Goal: Task Accomplishment & Management: Manage account settings

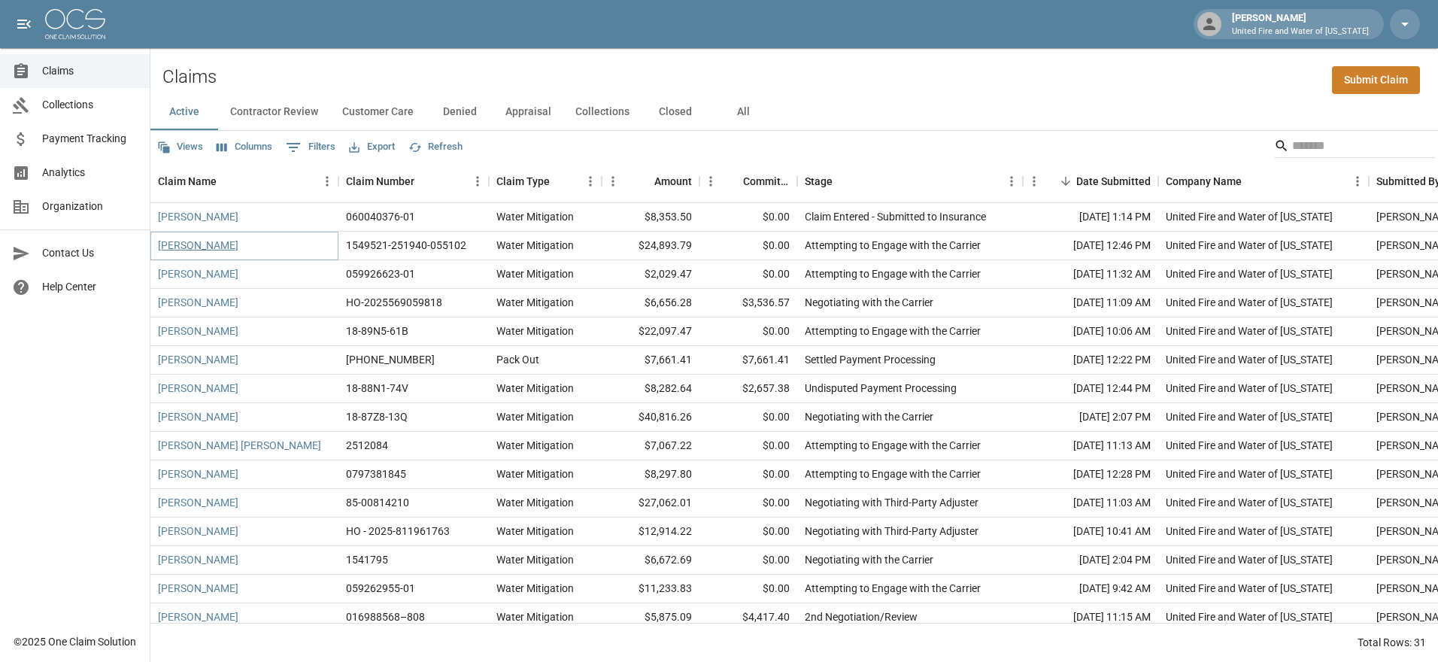
click at [175, 241] on link "[PERSON_NAME]" at bounding box center [198, 245] width 80 height 15
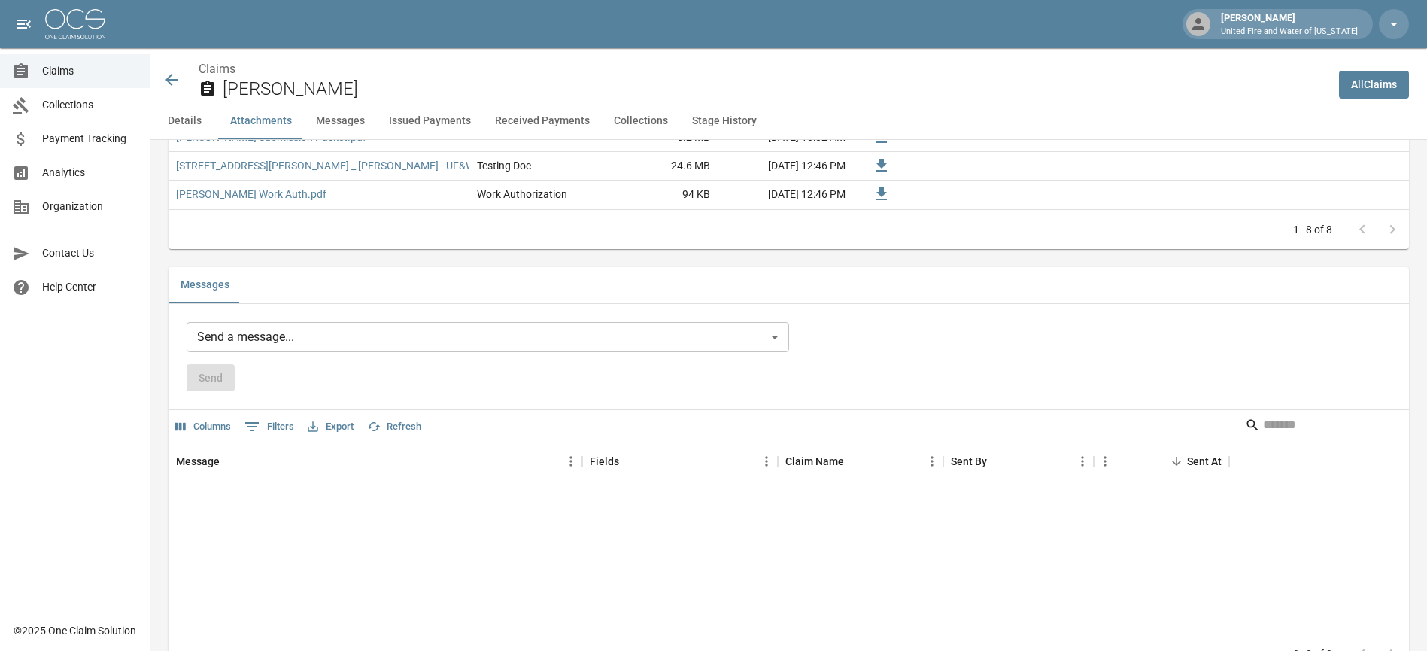
scroll to position [903, 0]
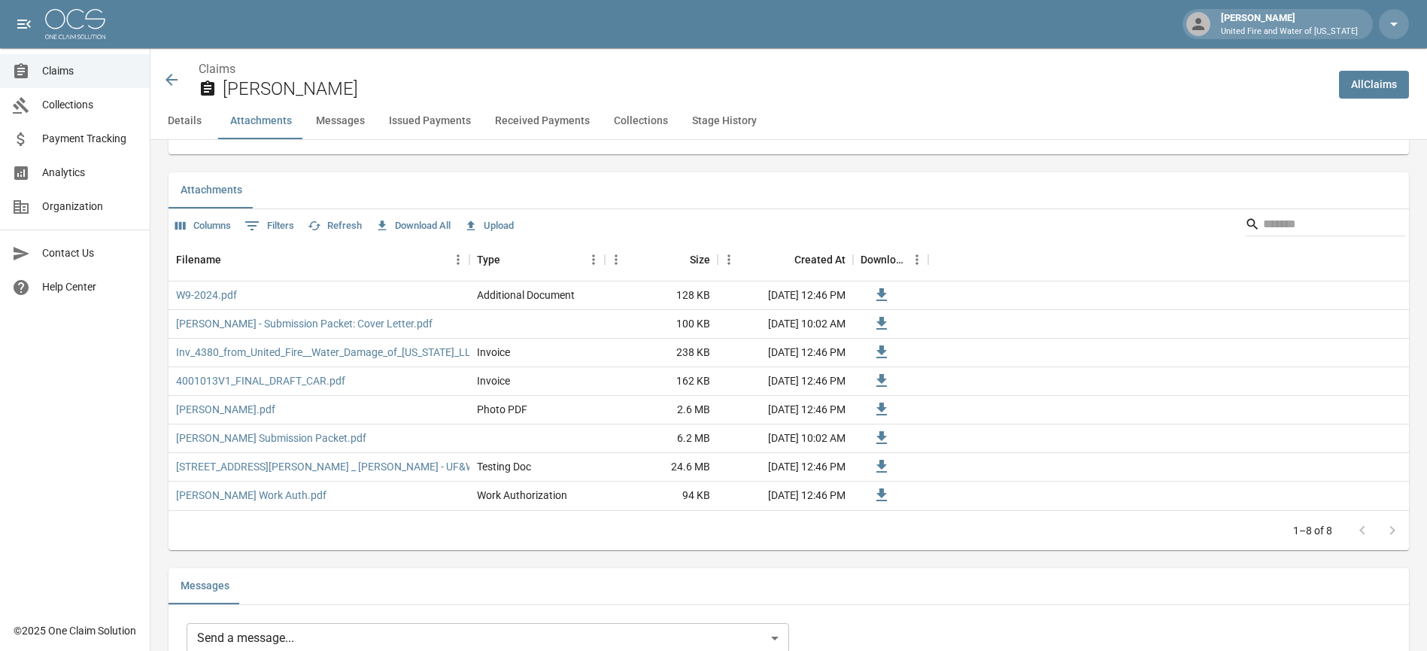
click at [502, 225] on button "Upload" at bounding box center [488, 225] width 57 height 23
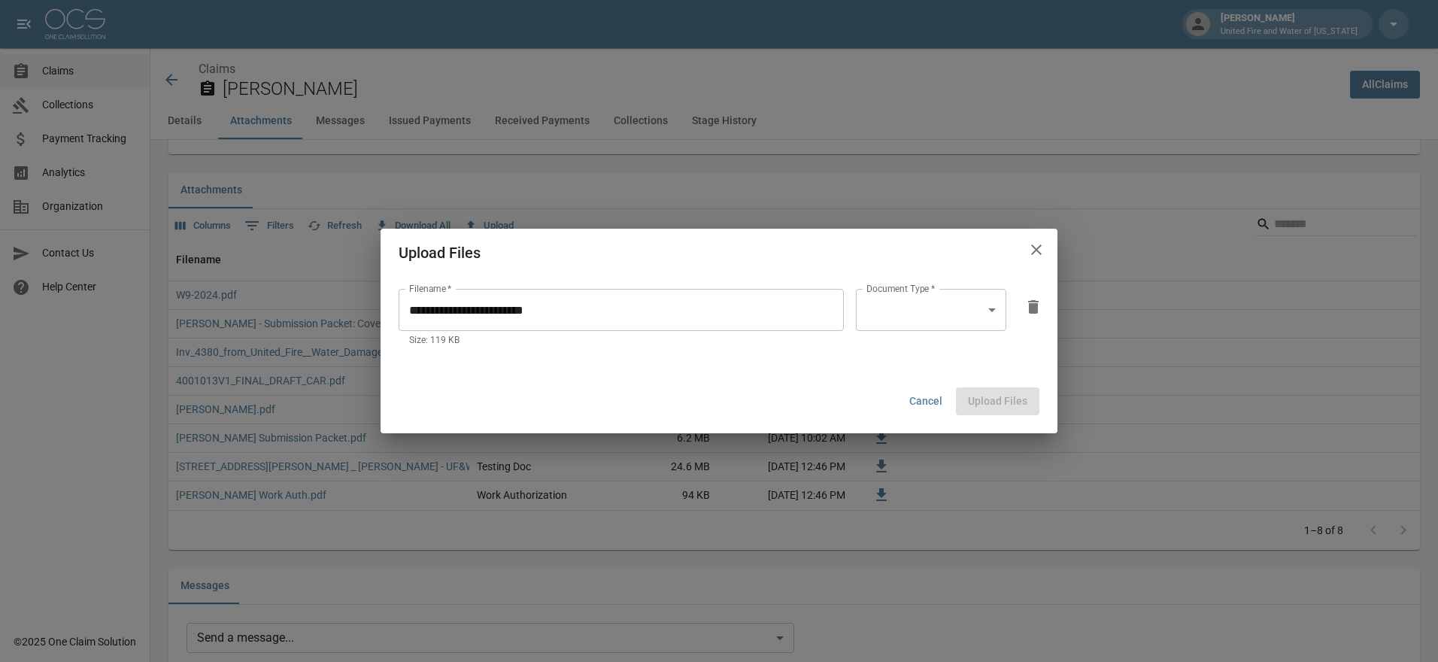
click at [929, 293] on span "*" at bounding box center [932, 289] width 6 height 11
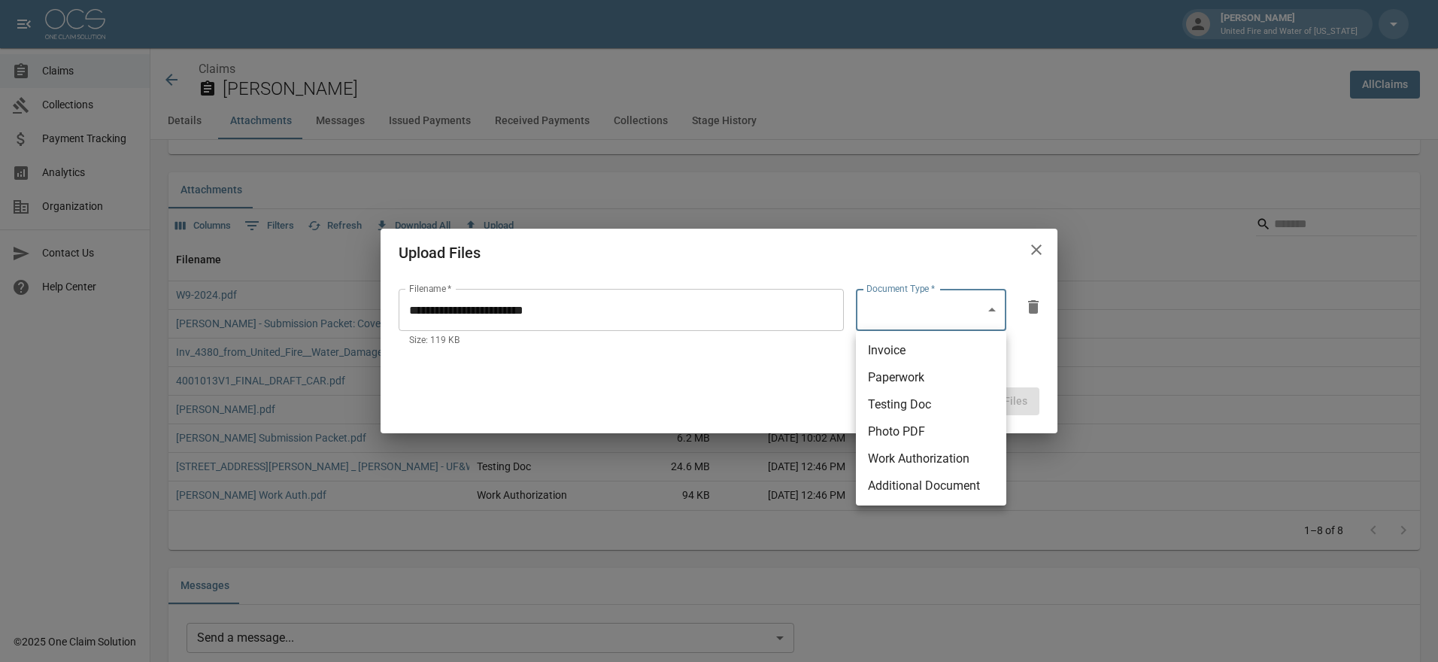
click at [1006, 294] on body "April Harding United Fire and Water of Louisiana Claims Collections Payment Tra…" at bounding box center [719, 653] width 1438 height 3113
click at [952, 487] on li "Additional Document" at bounding box center [931, 485] width 150 height 27
type input "**********"
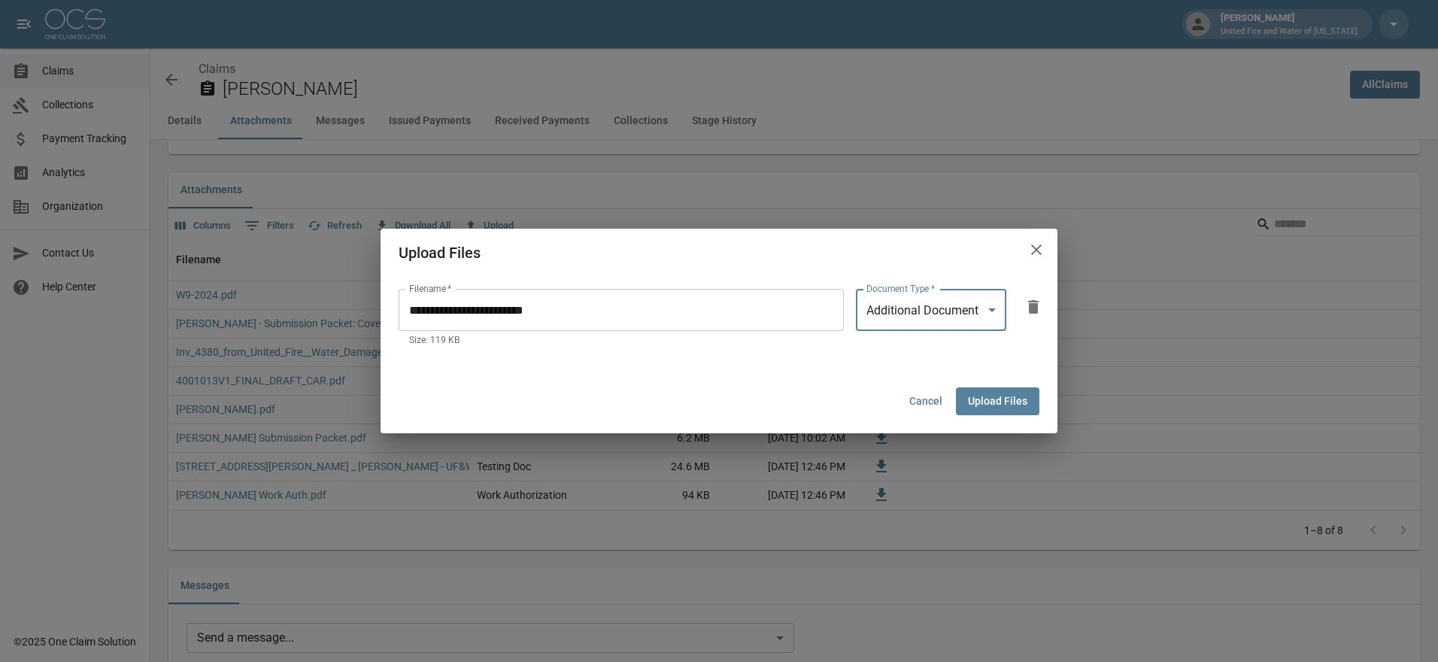
click at [988, 420] on div "Cancel Upload Files" at bounding box center [719, 401] width 653 height 40
click at [995, 402] on button "Upload Files" at bounding box center [997, 401] width 83 height 28
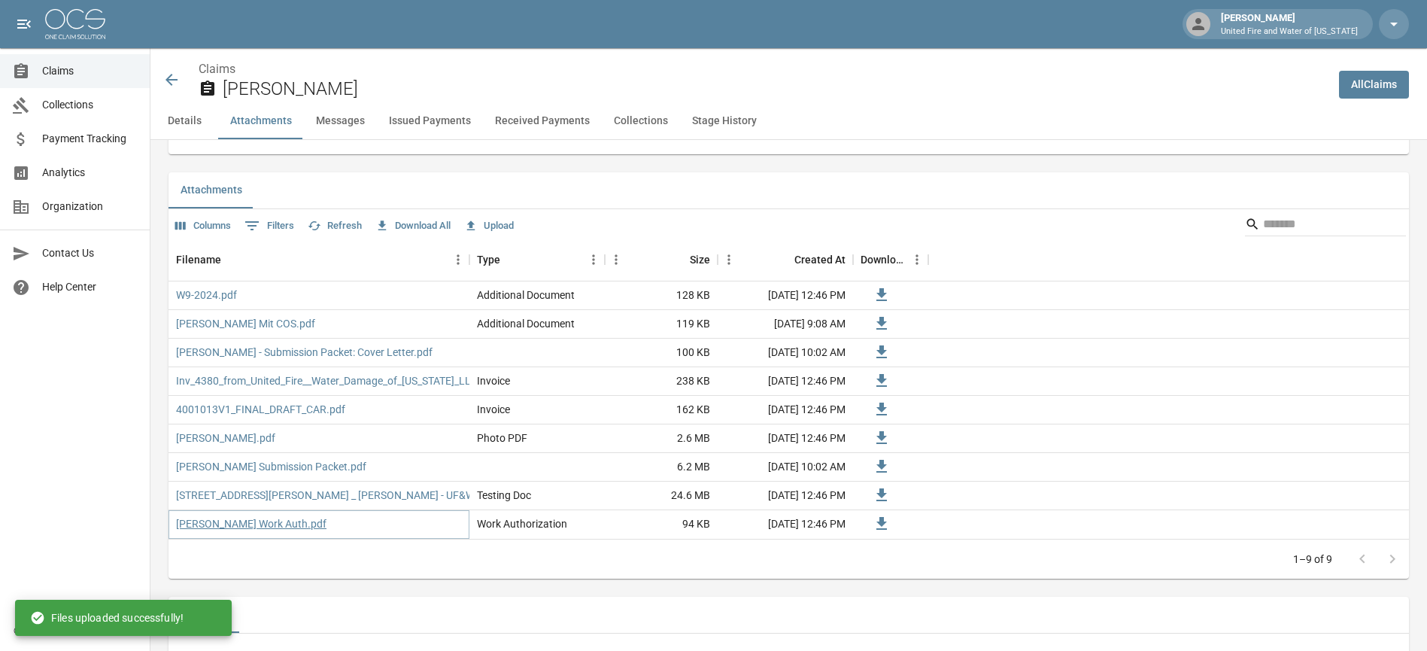
click at [229, 525] on link "Sean McCloskey Work Auth.pdf" at bounding box center [251, 523] width 150 height 15
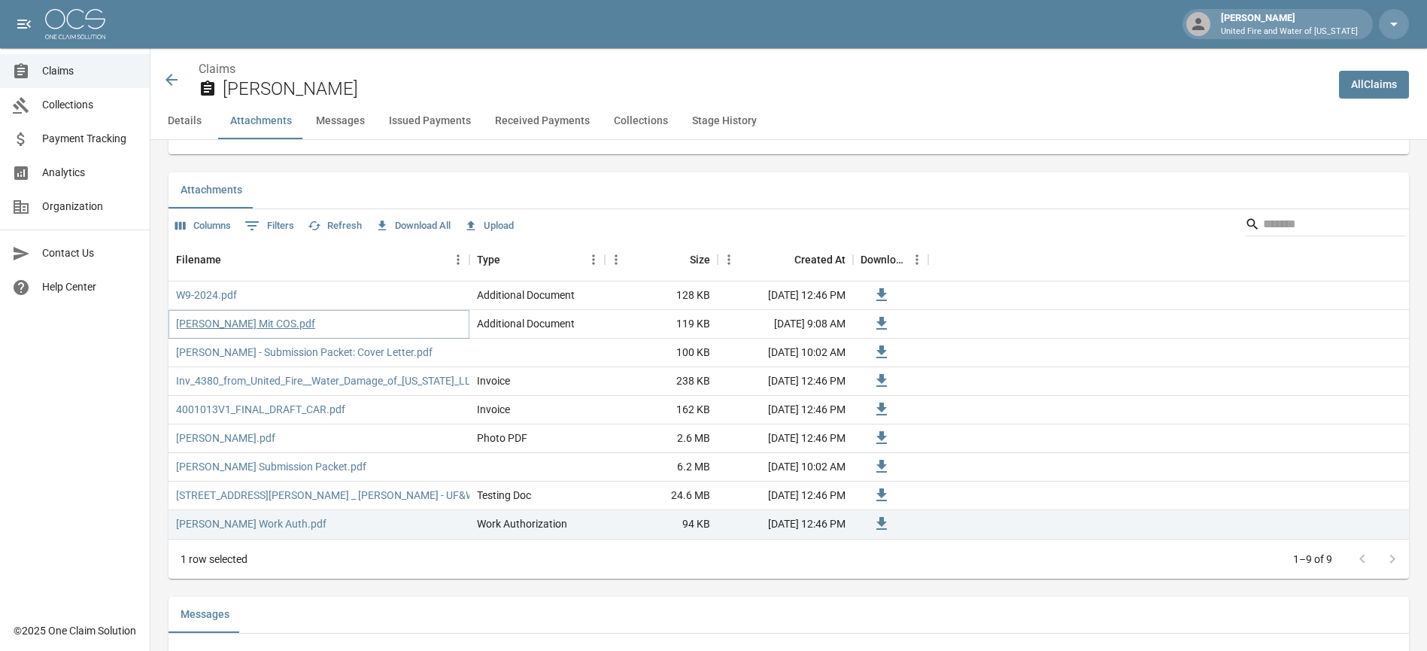
click at [205, 331] on link "Sean McClosky Mit COS.pdf" at bounding box center [245, 323] width 139 height 15
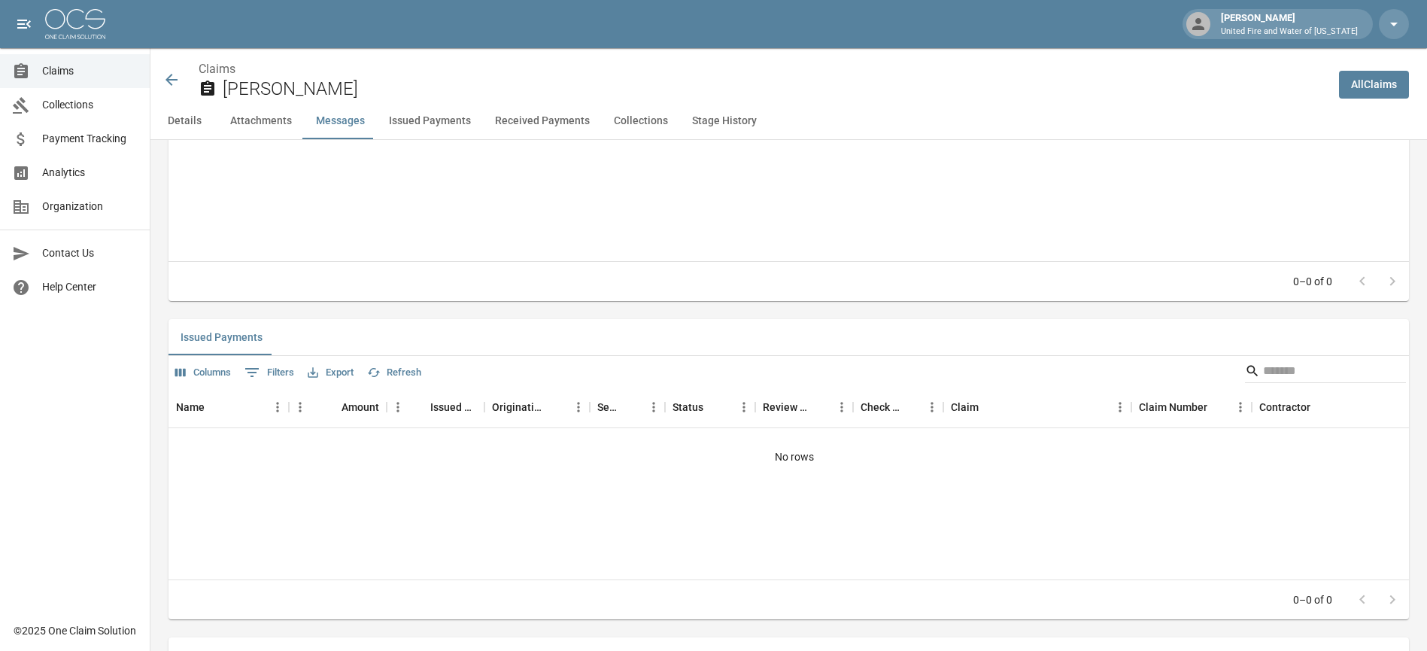
scroll to position [1304, 0]
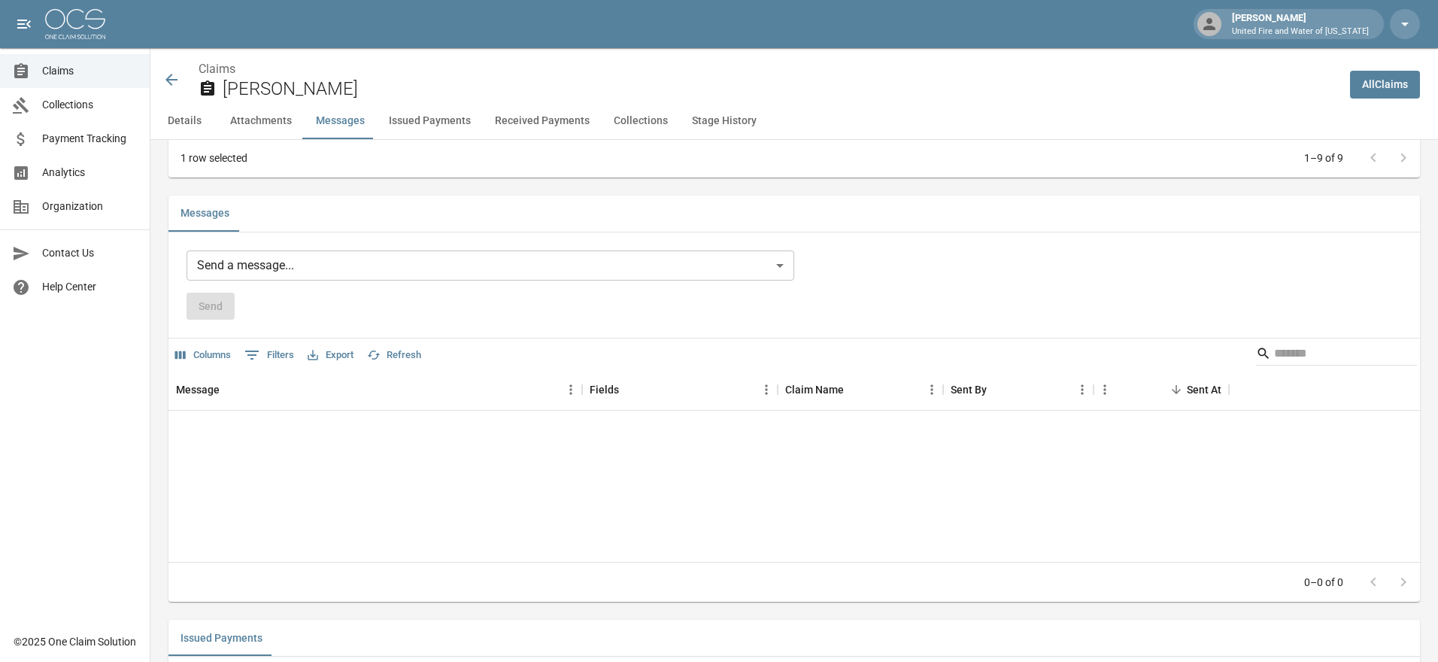
click at [350, 266] on body "April Harding United Fire and Water of Louisiana Claims Collections Payment Tra…" at bounding box center [719, 267] width 1438 height 3142
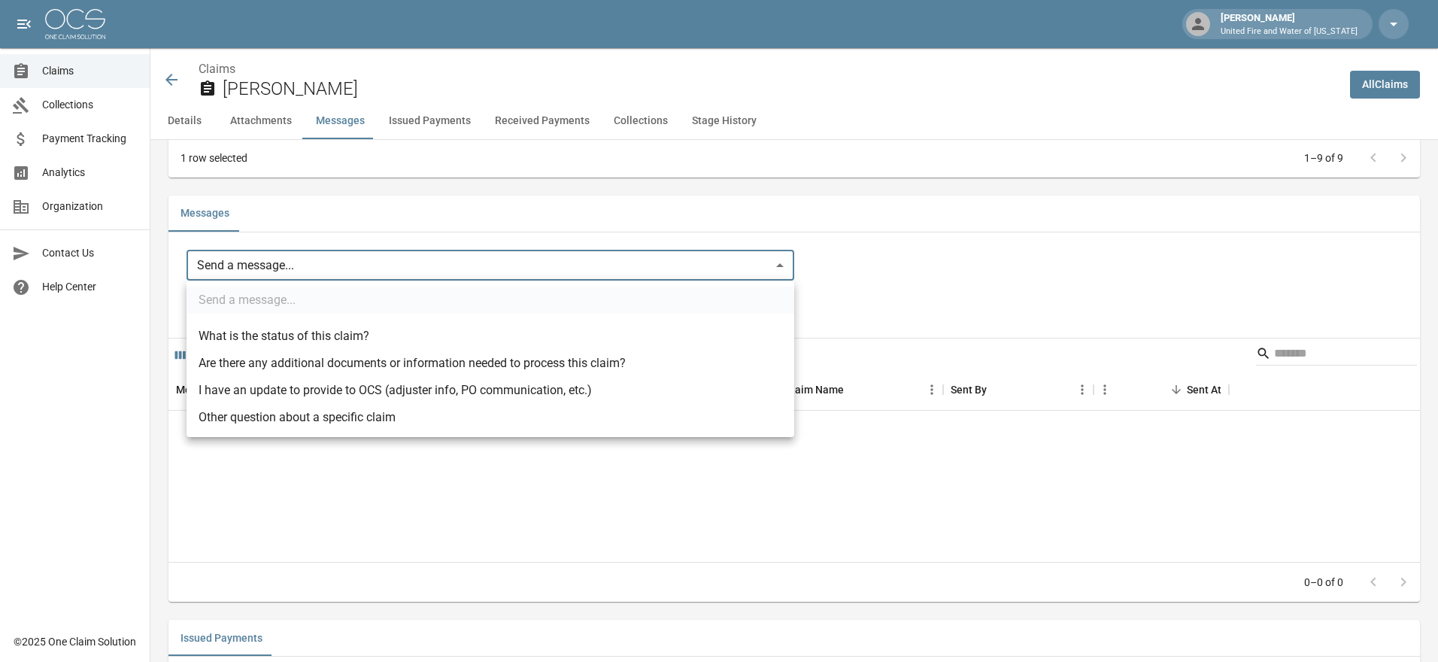
click at [283, 396] on li "I have an update to provide to OCS (adjuster info, PO communication, etc.)" at bounding box center [491, 390] width 608 height 27
type input "**********"
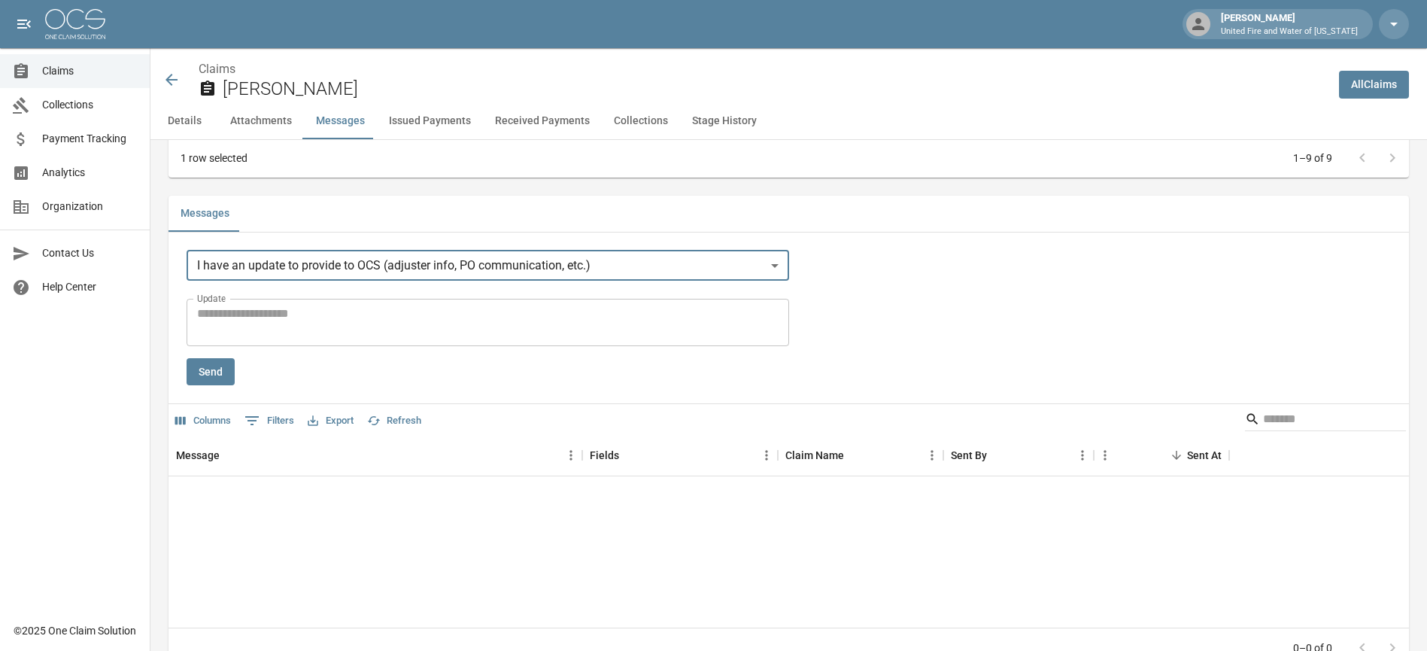
click at [269, 335] on textarea "Update" at bounding box center [487, 322] width 581 height 35
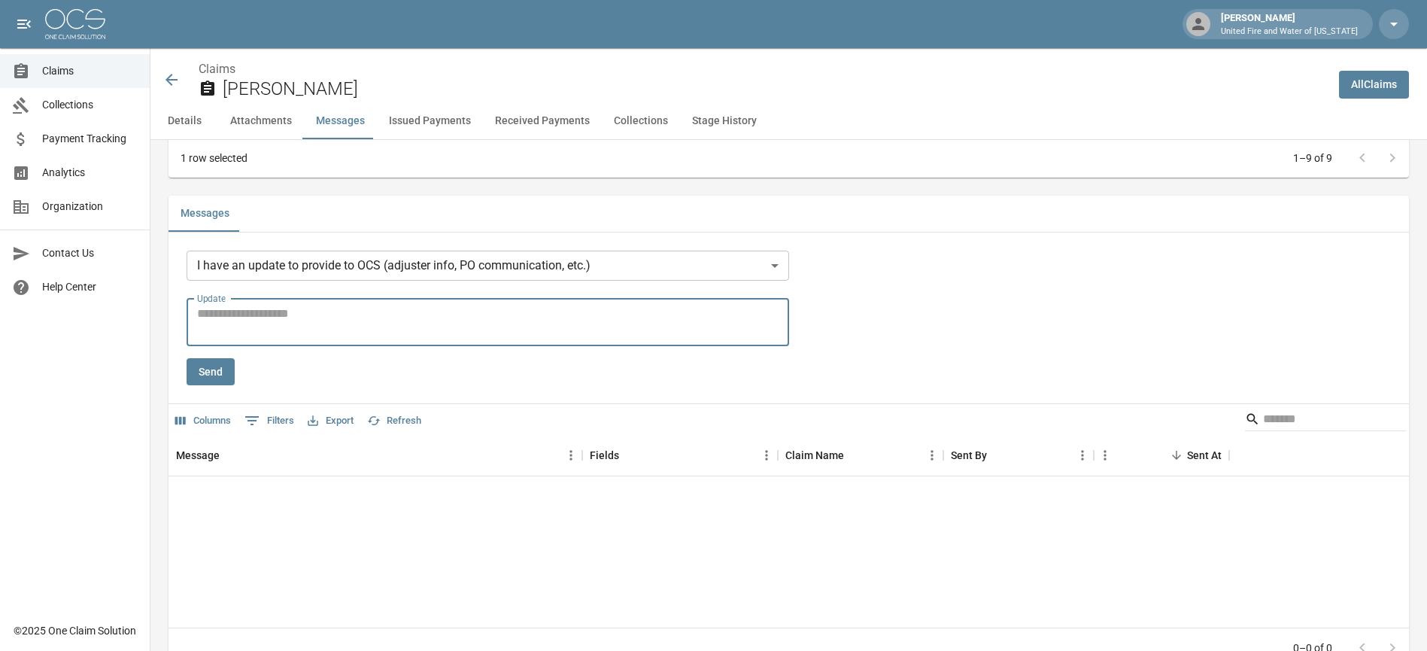
click at [432, 310] on textarea "Update" at bounding box center [487, 322] width 581 height 35
type textarea "**********"
click at [190, 383] on button "Send" at bounding box center [211, 372] width 48 height 28
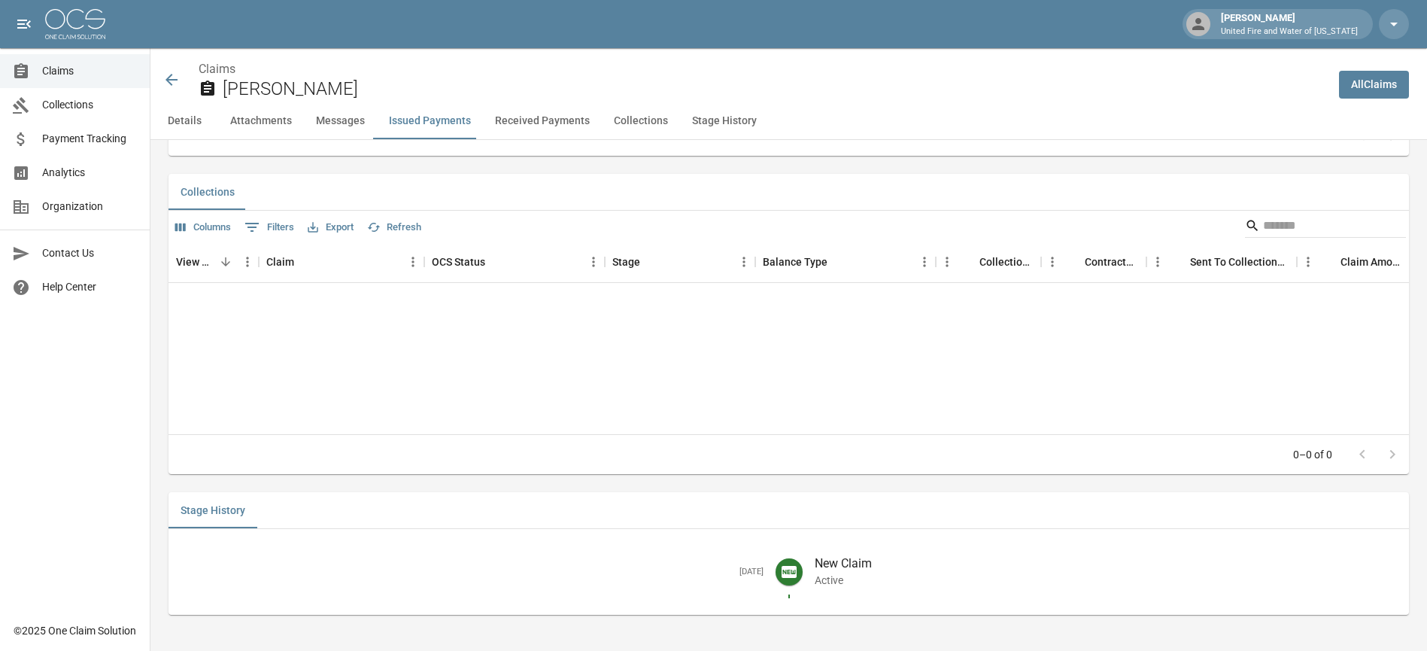
scroll to position [1756, 0]
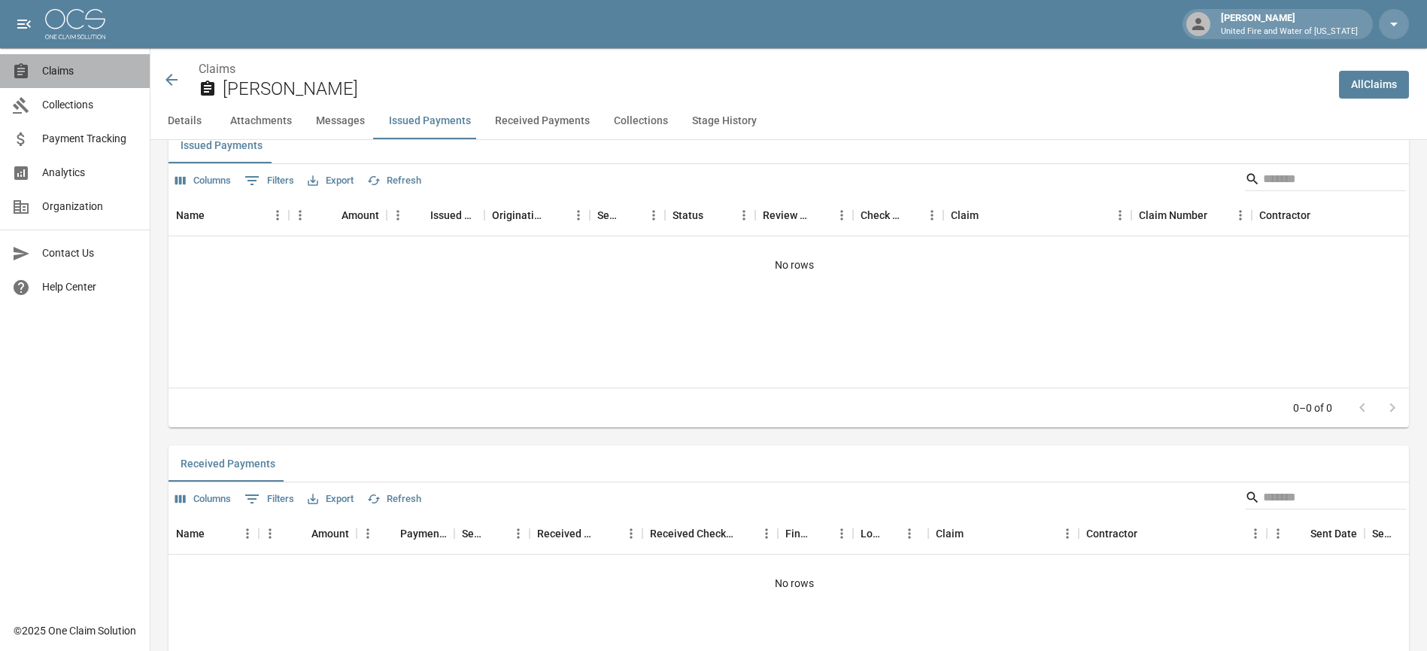
click at [74, 67] on span "Claims" at bounding box center [90, 71] width 96 height 16
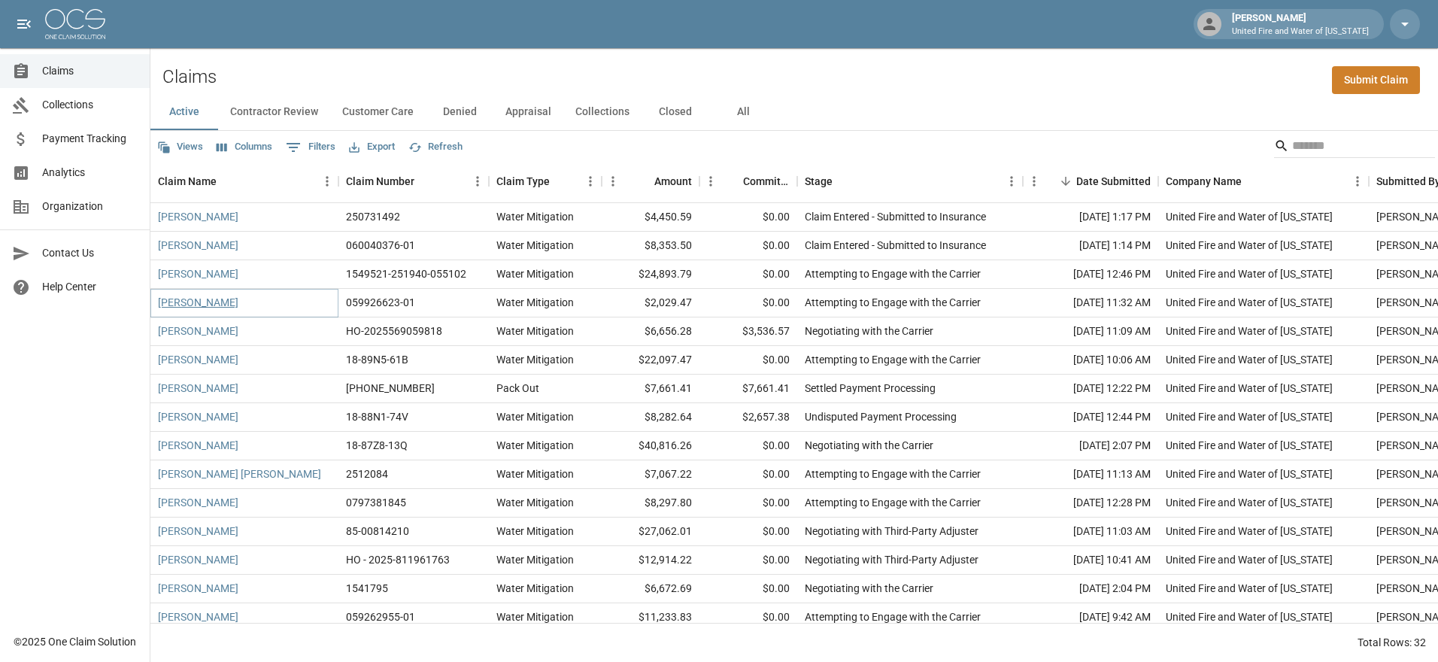
click at [191, 306] on link "[PERSON_NAME]" at bounding box center [198, 302] width 80 height 15
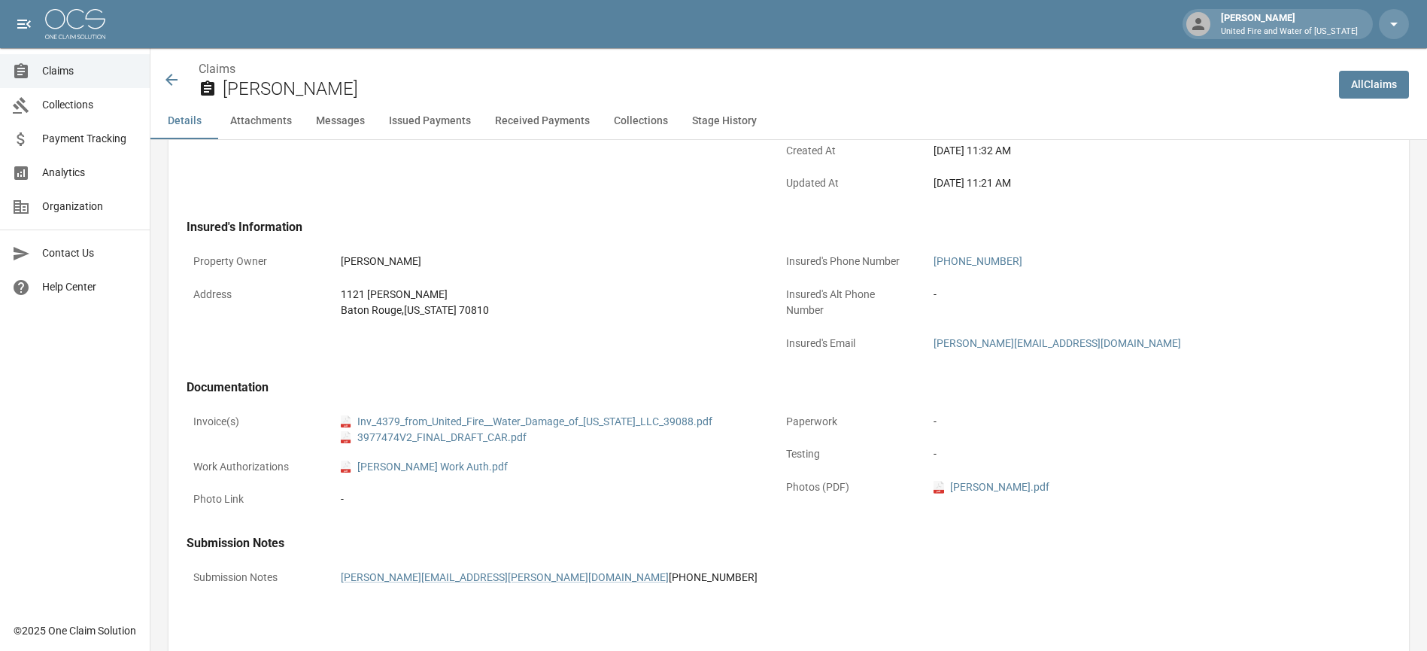
scroll to position [702, 0]
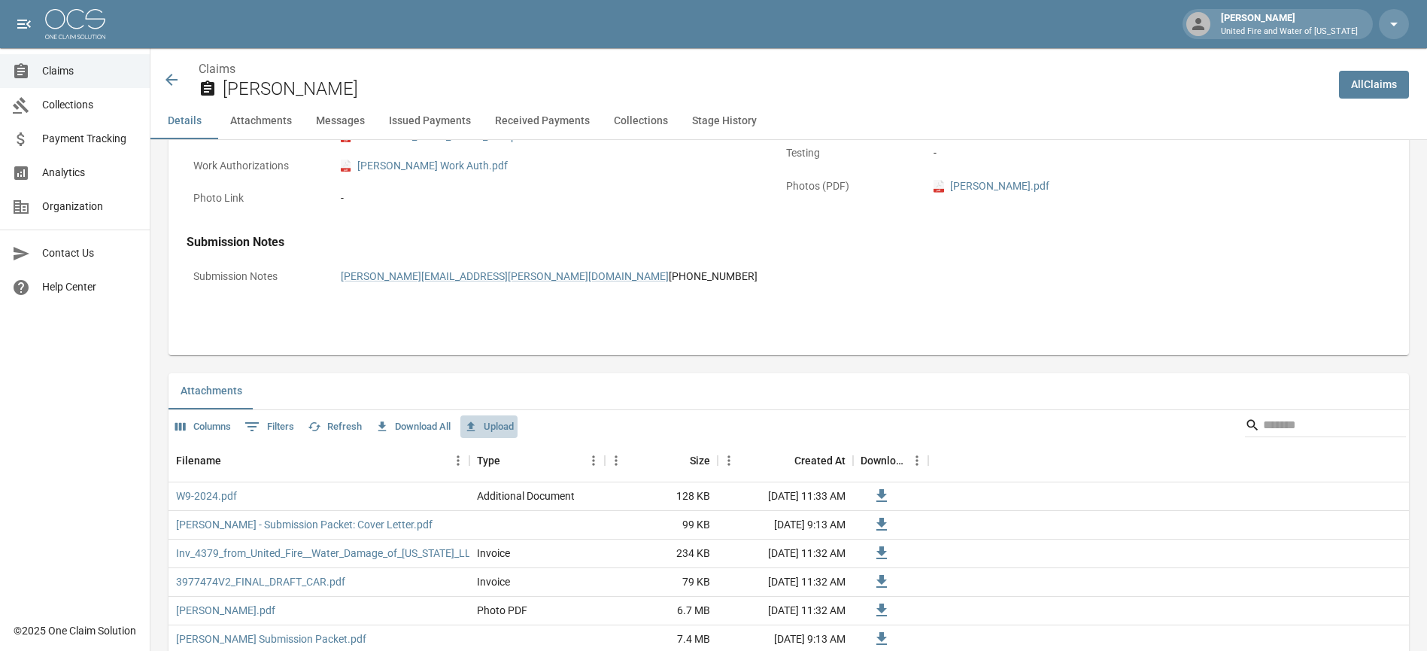
click at [509, 427] on button "Upload" at bounding box center [488, 426] width 57 height 23
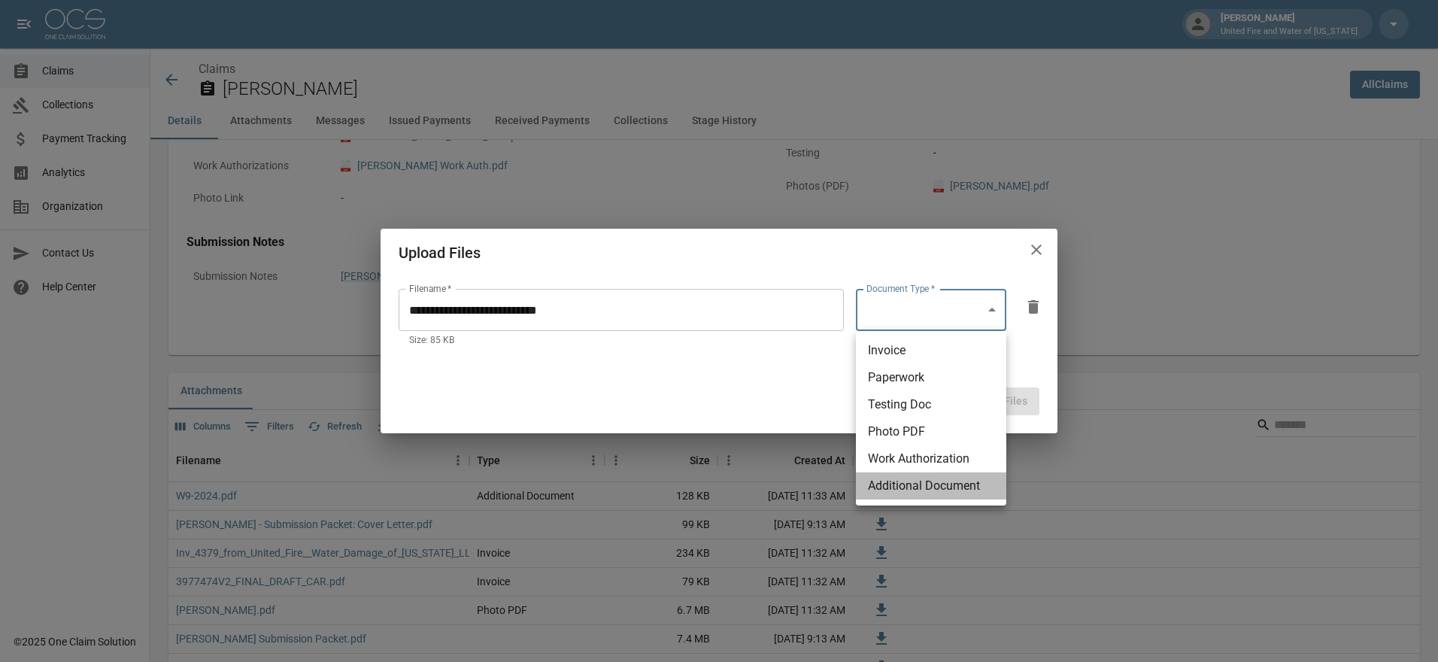
click at [912, 488] on li "Additional Document" at bounding box center [931, 485] width 150 height 27
type input "**********"
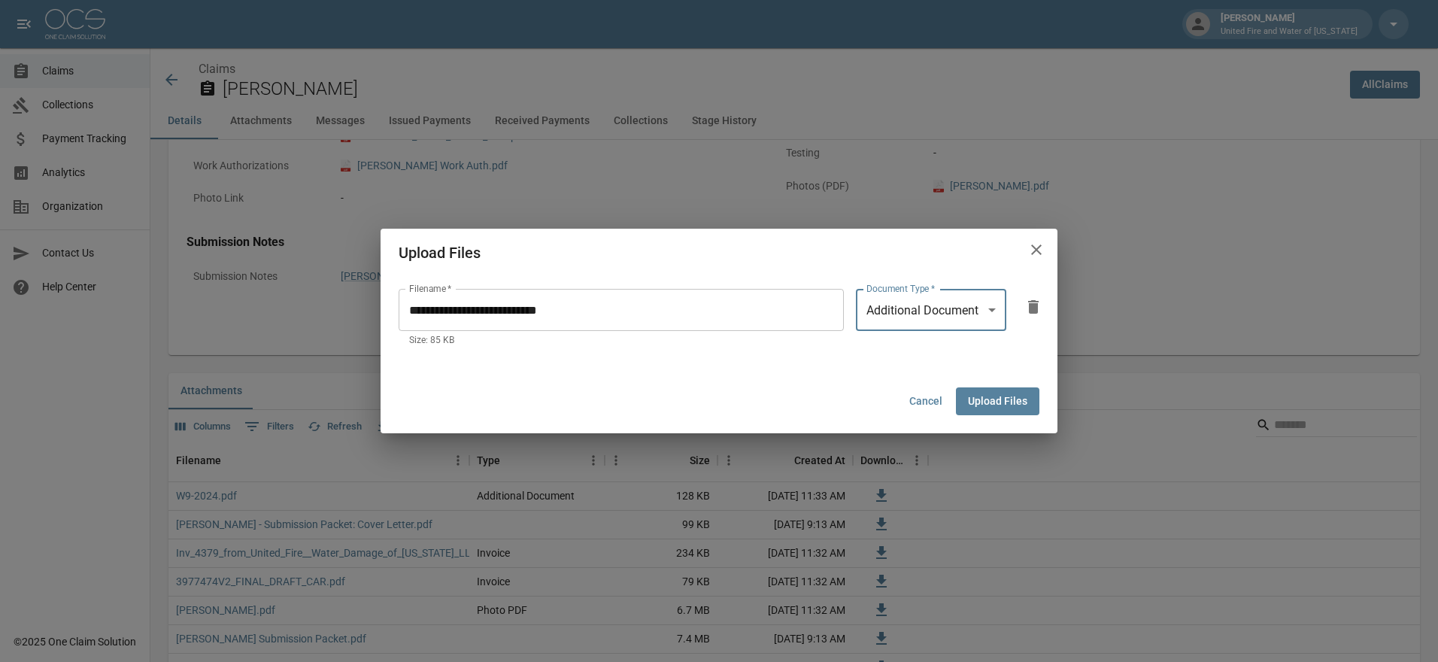
click at [973, 407] on button "Upload Files" at bounding box center [997, 401] width 83 height 28
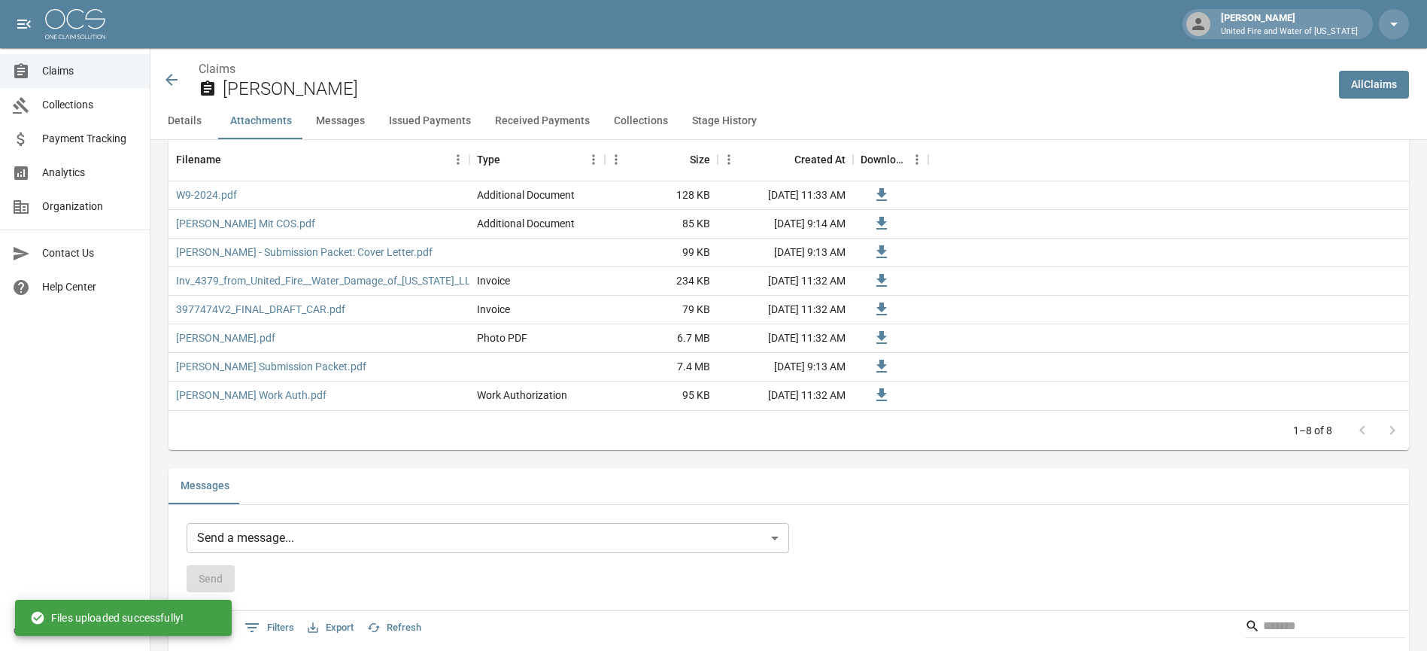
scroll to position [1204, 0]
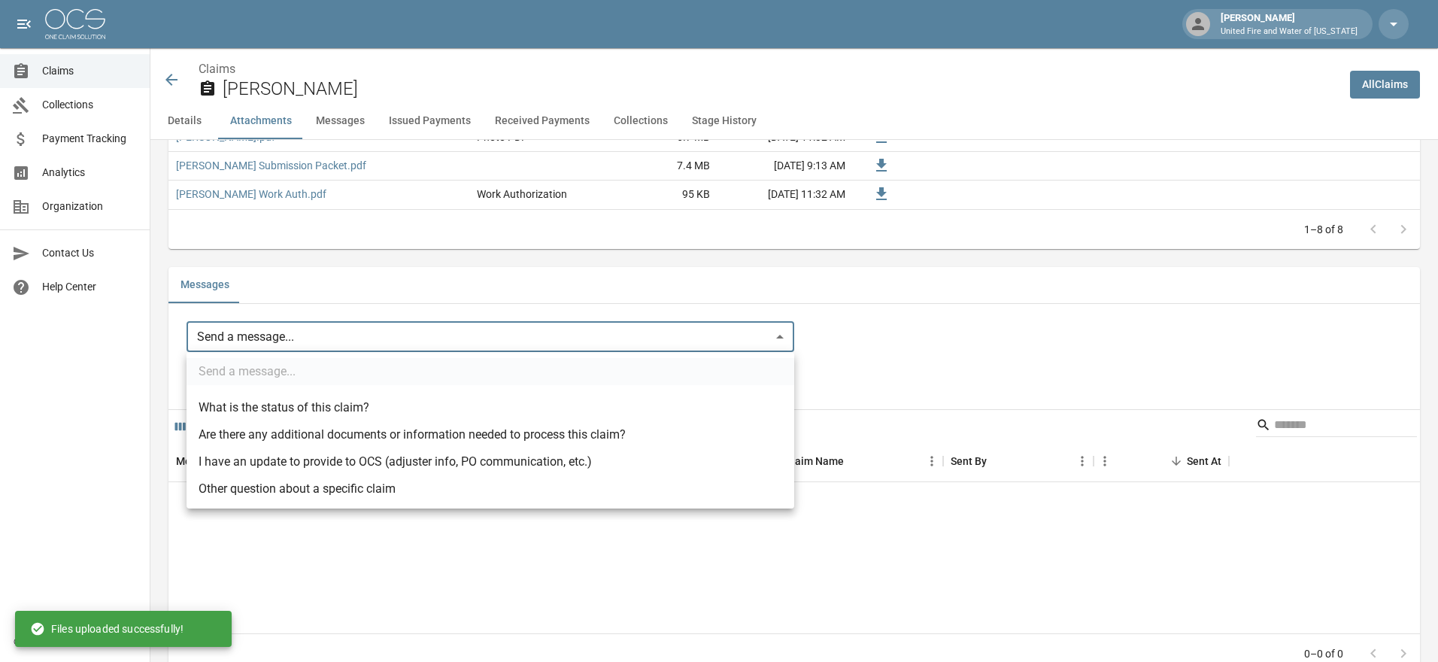
click at [297, 331] on body "April Harding United Fire and Water of Louisiana Claims Collections Payment Tra…" at bounding box center [719, 352] width 1438 height 3113
click at [273, 454] on li "I have an update to provide to OCS (adjuster info, PO communication, etc.)" at bounding box center [491, 461] width 608 height 27
type input "**********"
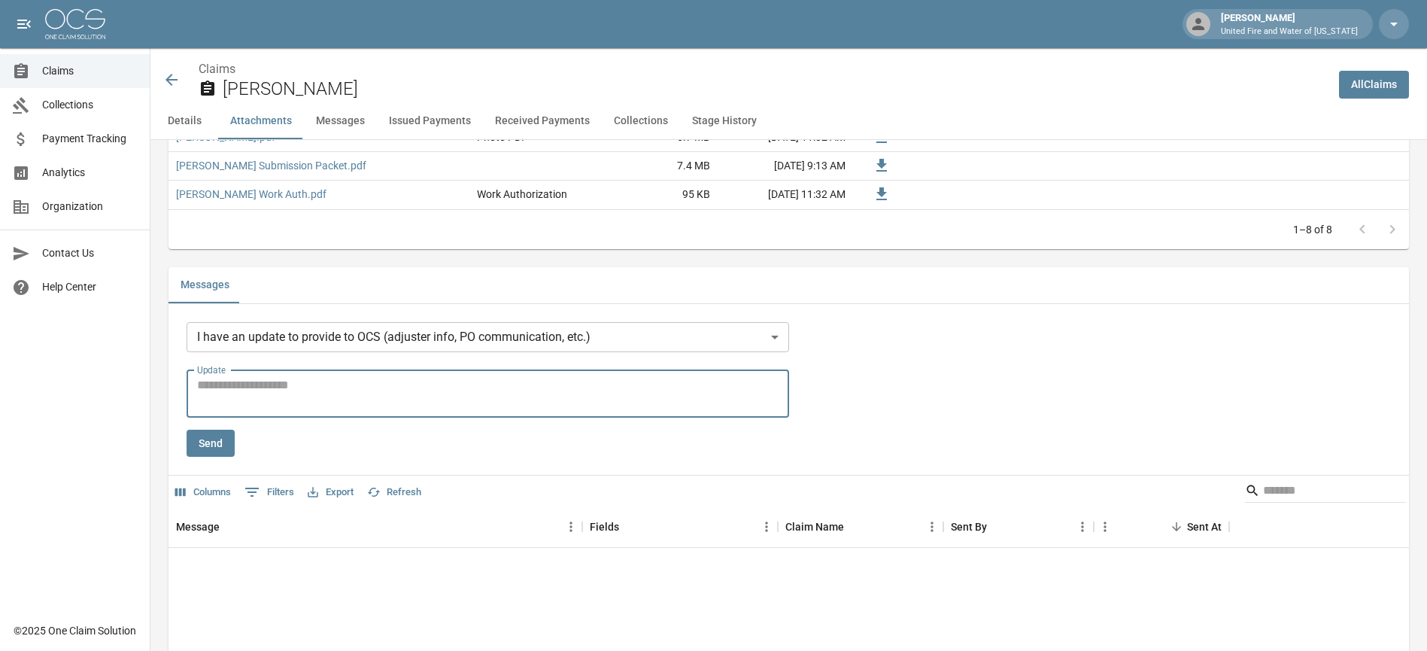
click at [257, 394] on textarea "Update" at bounding box center [487, 393] width 581 height 35
type textarea "**********"
click at [207, 433] on button "Send" at bounding box center [211, 444] width 48 height 28
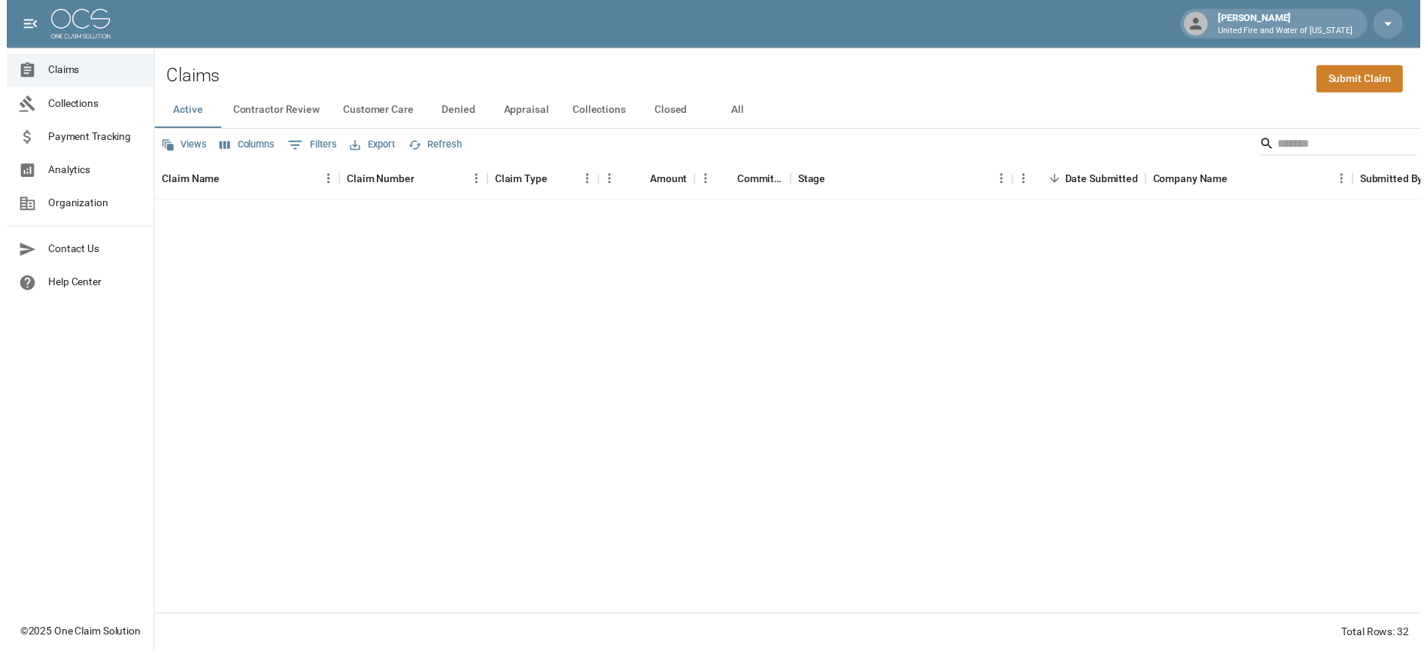
scroll to position [506, 0]
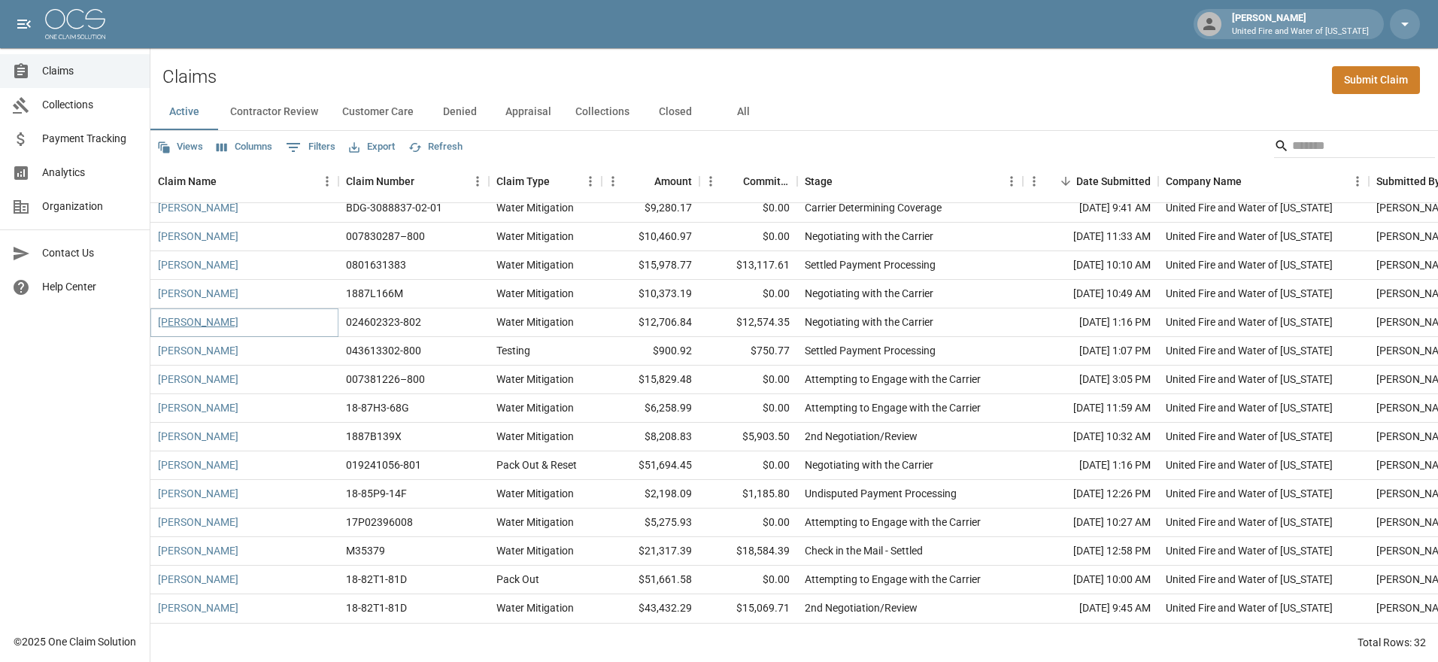
click at [176, 317] on link "[PERSON_NAME]" at bounding box center [198, 321] width 80 height 15
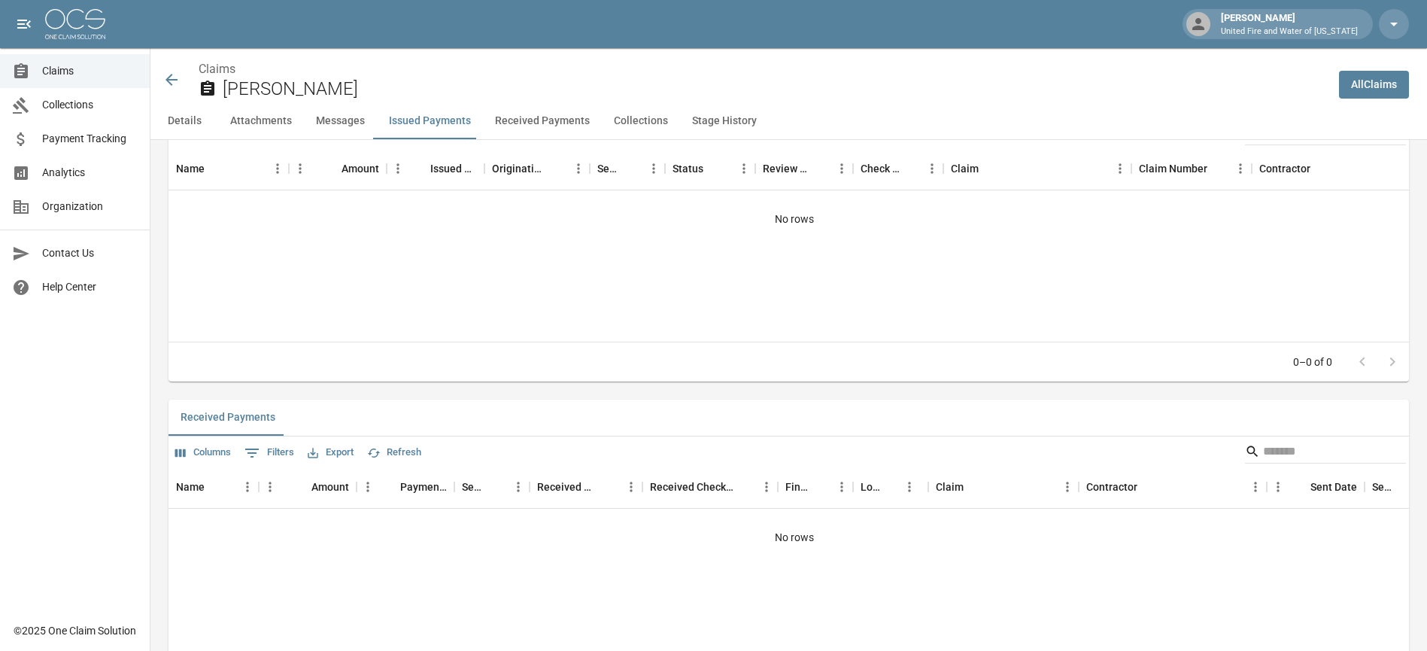
scroll to position [2218, 0]
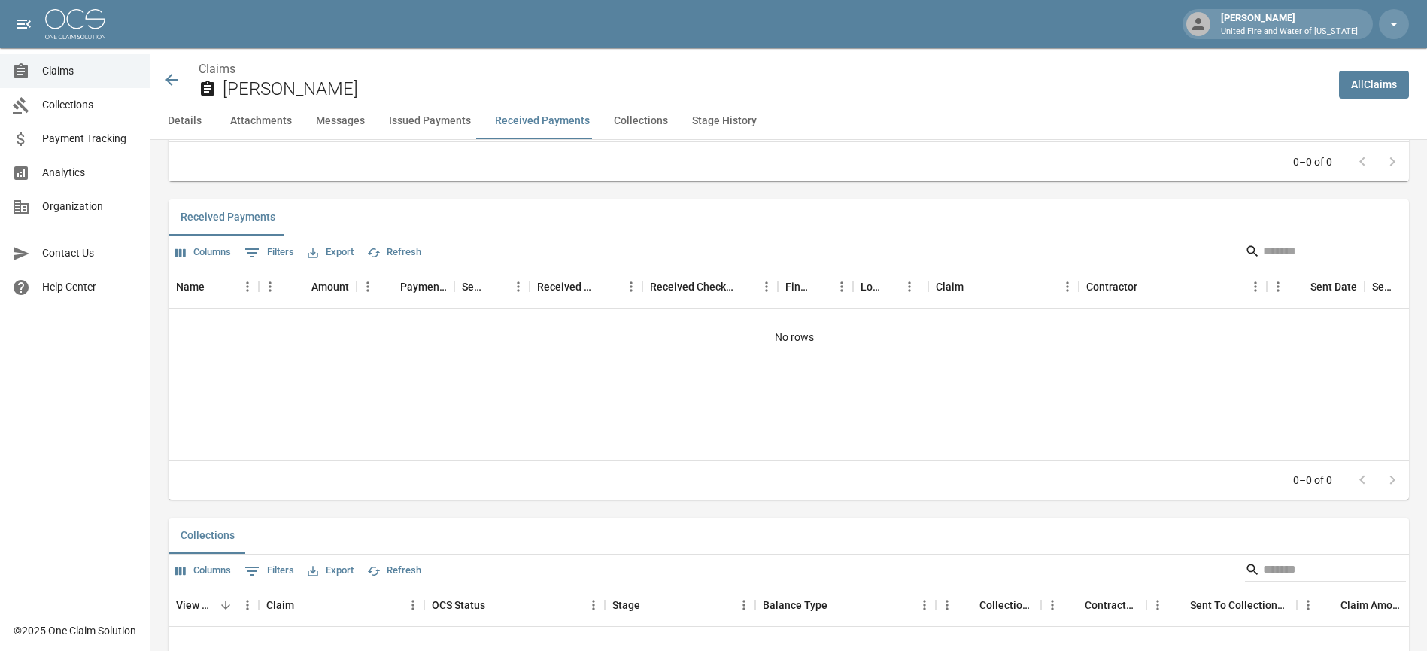
click at [258, 216] on button "Received Payments" at bounding box center [227, 217] width 119 height 36
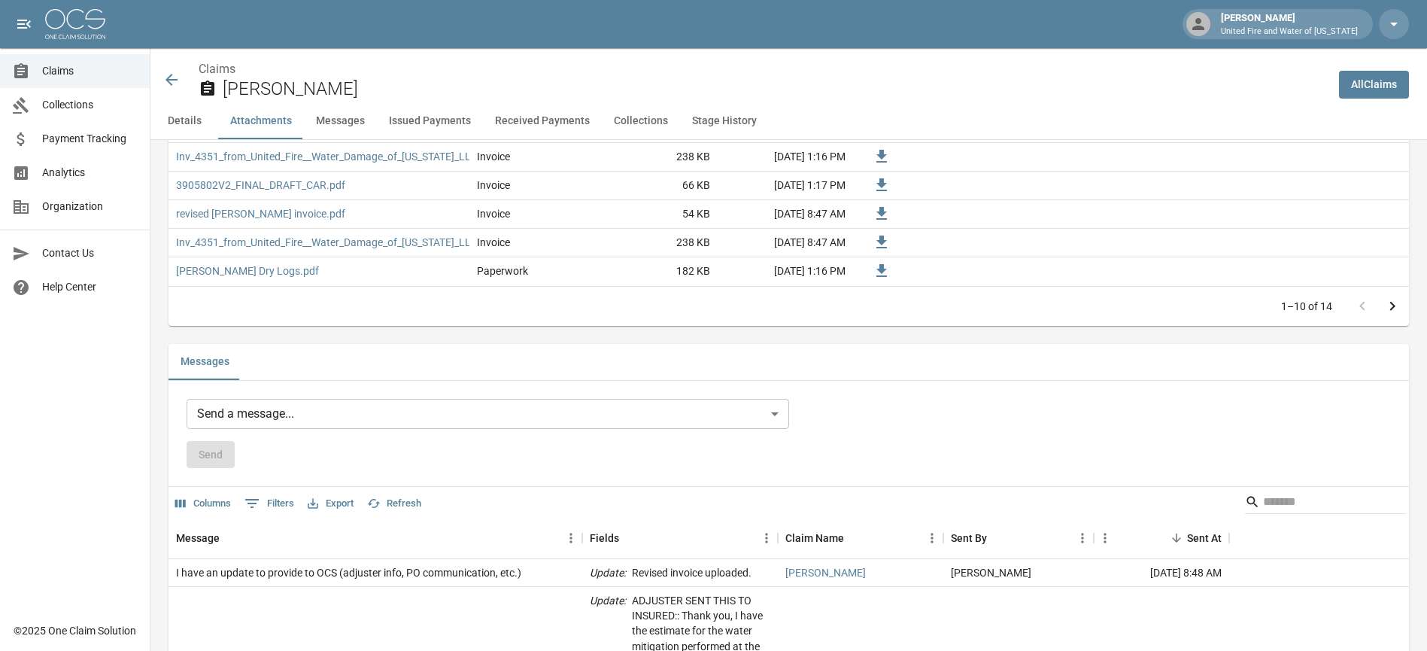
scroll to position [1116, 0]
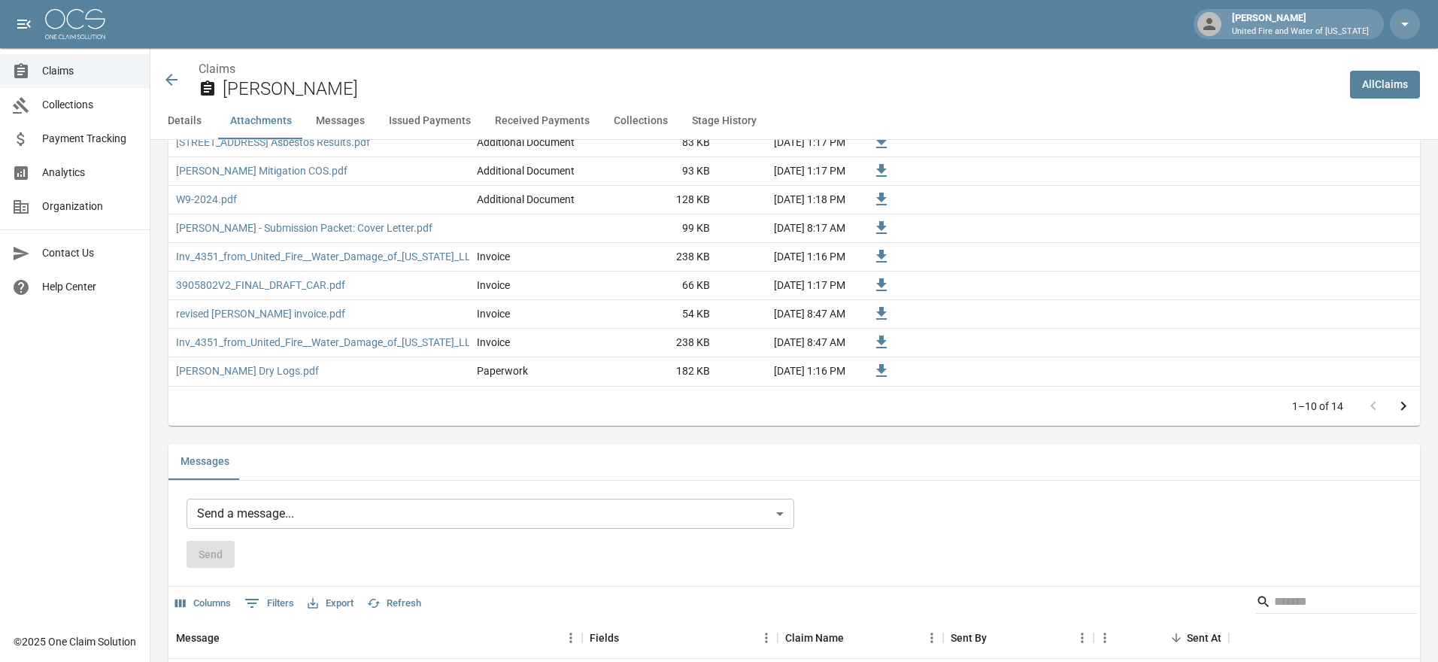
click at [274, 506] on body "[PERSON_NAME] United Fire and Water of [US_STATE] Claims Collections Payment Tr…" at bounding box center [719, 569] width 1438 height 3371
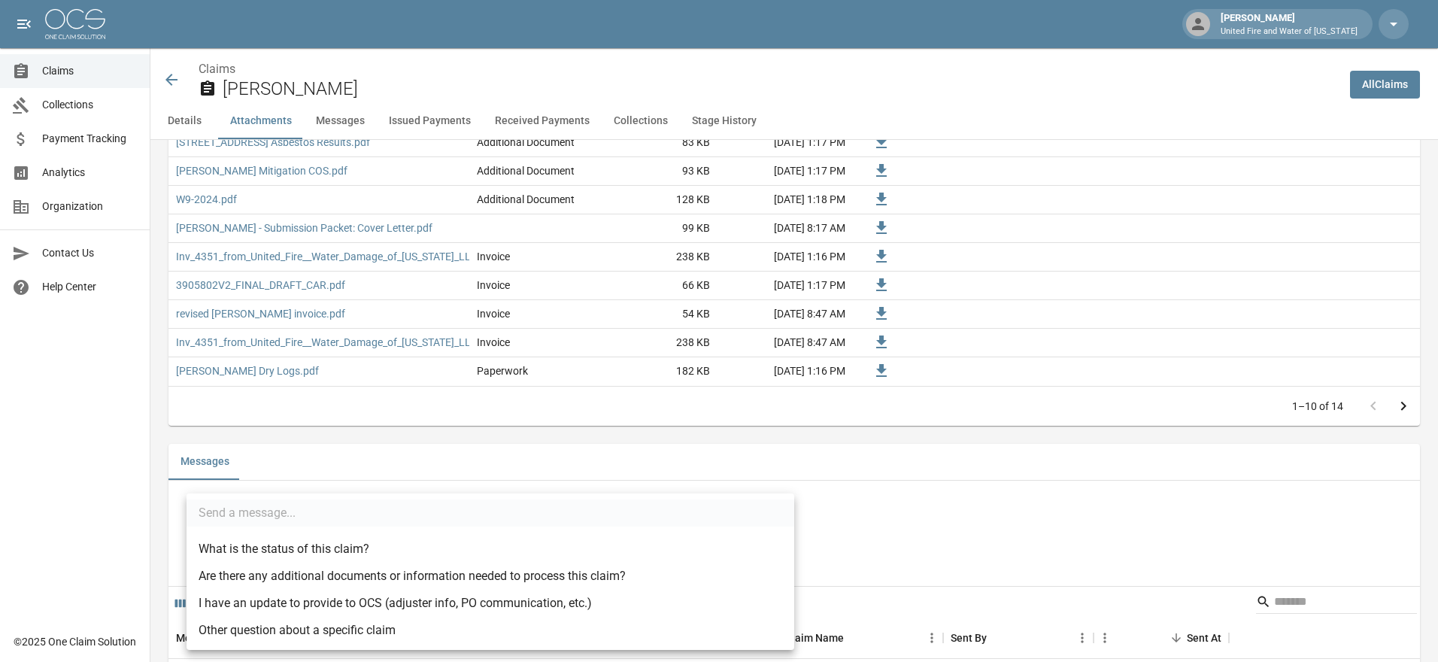
click at [335, 608] on li "I have an update to provide to OCS (adjuster info, PO communication, etc.)" at bounding box center [491, 603] width 608 height 27
type input "**********"
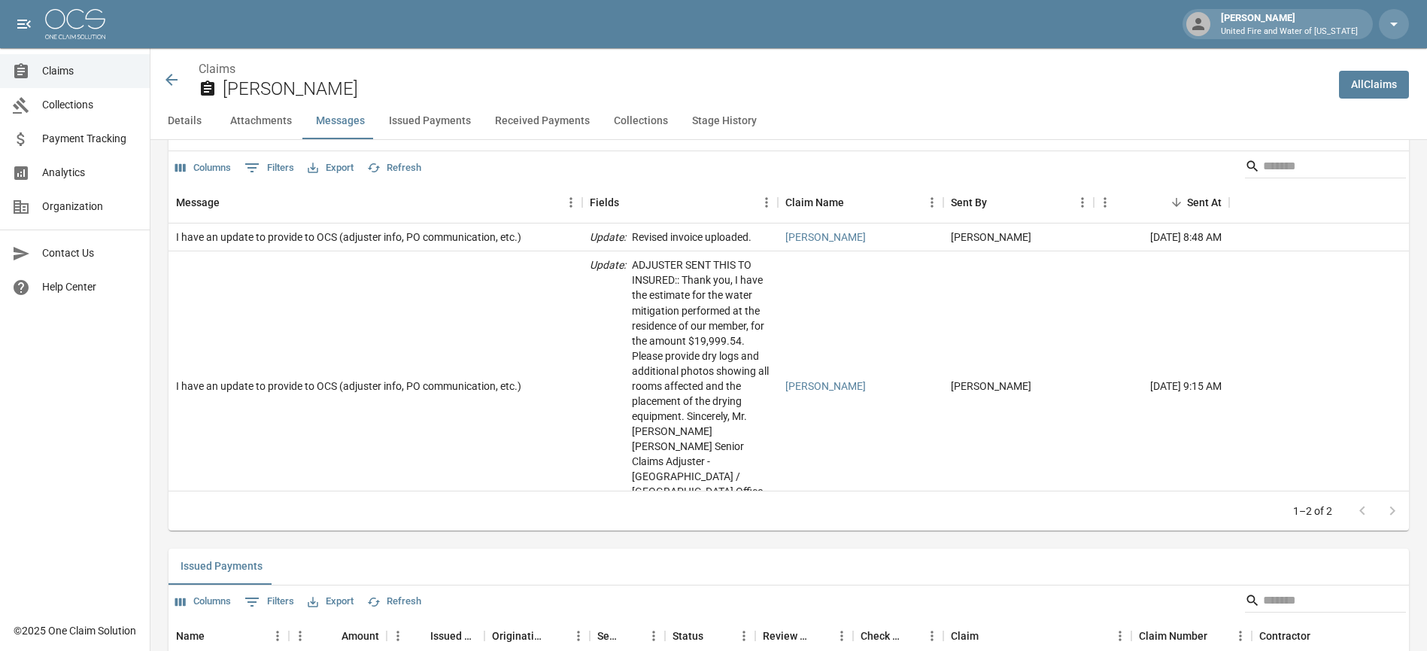
scroll to position [1316, 0]
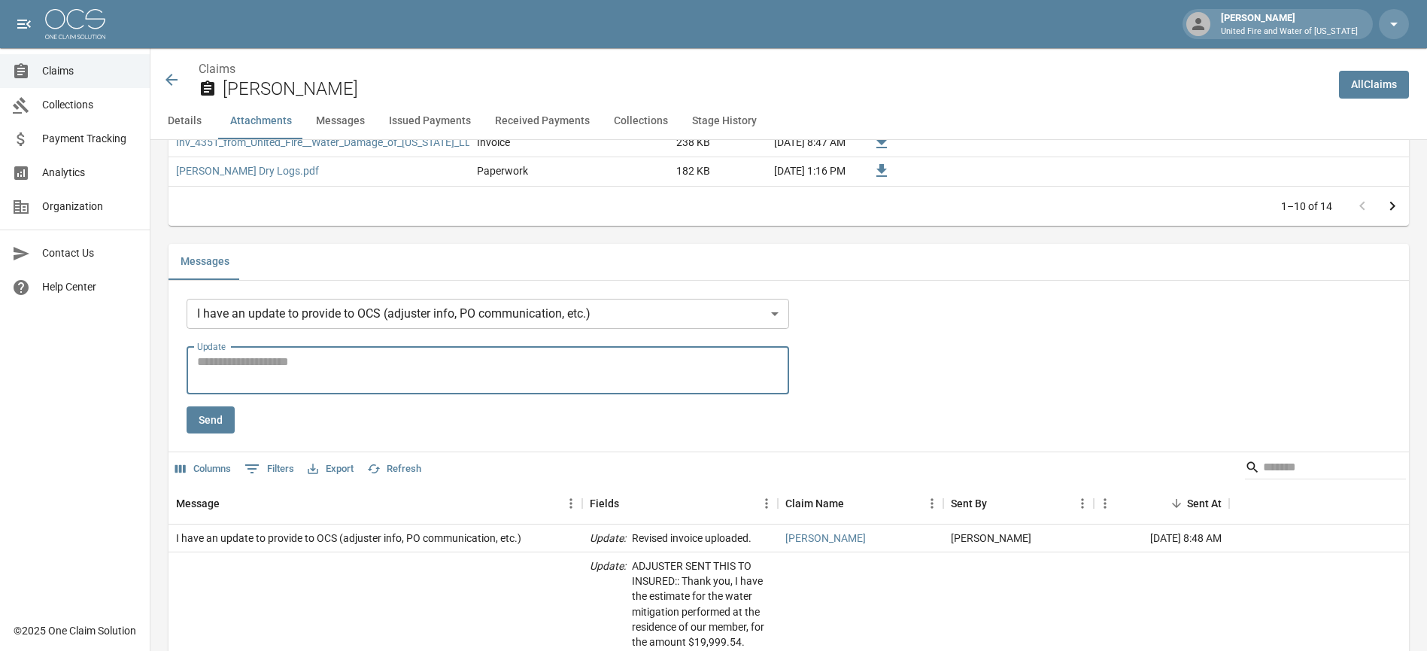
click at [338, 376] on textarea "Update" at bounding box center [487, 370] width 581 height 35
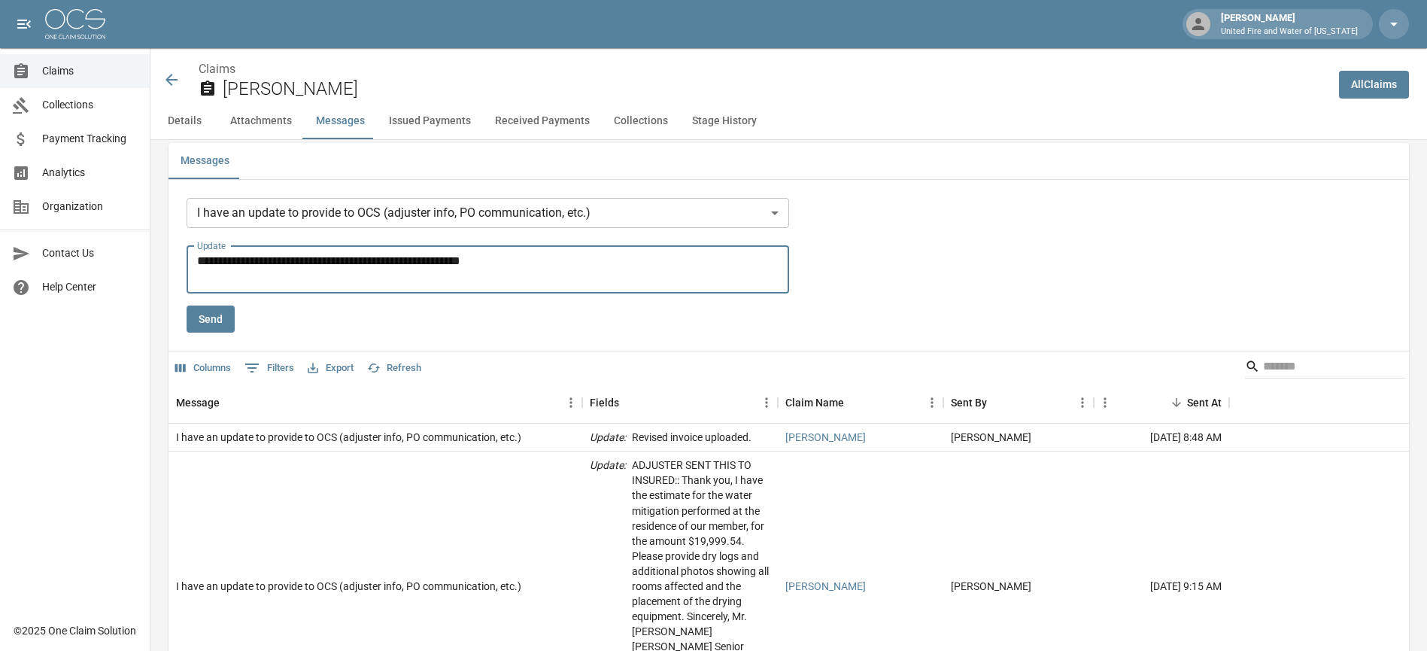
type textarea "**********"
click at [217, 308] on button "Send" at bounding box center [211, 319] width 48 height 28
